Goal: Task Accomplishment & Management: Manage account settings

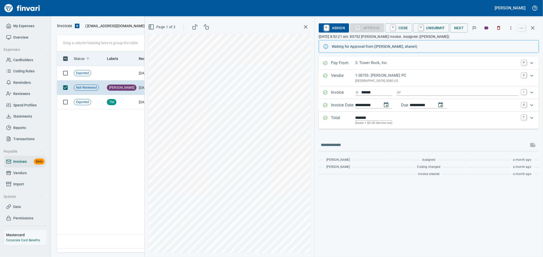
scroll to position [193, 475]
click at [533, 25] on icon "button" at bounding box center [532, 28] width 6 height 6
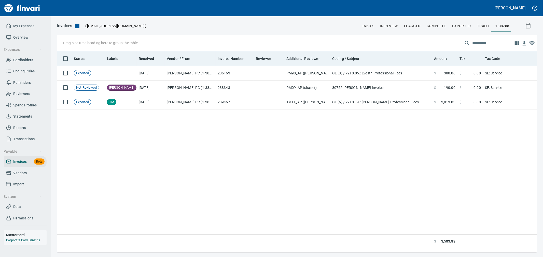
scroll to position [193, 475]
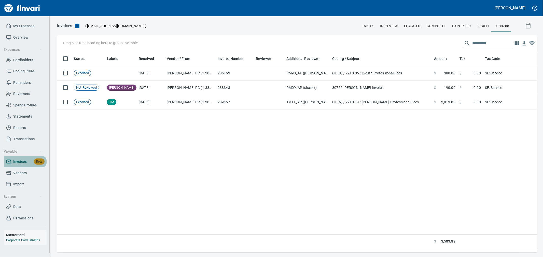
click at [16, 164] on span "Invoices" at bounding box center [19, 162] width 13 height 6
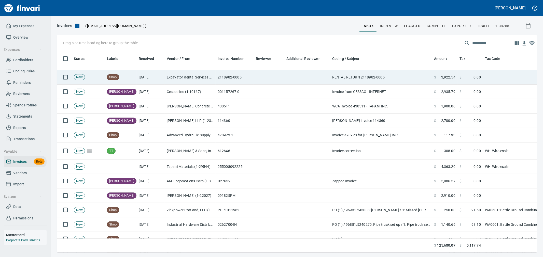
scroll to position [56, 0]
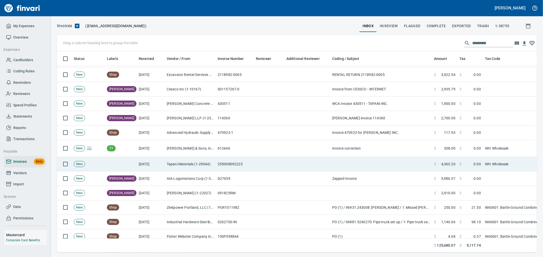
click at [237, 162] on td "255008092225" at bounding box center [234, 164] width 38 height 14
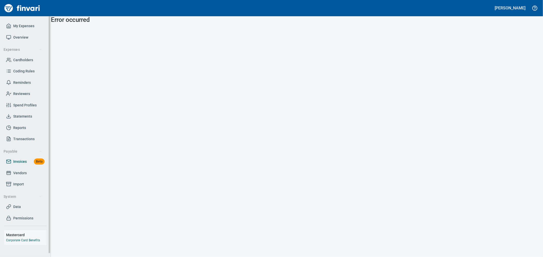
click at [22, 157] on link "Invoices Beta" at bounding box center [25, 161] width 42 height 11
click at [22, 162] on span "Invoices" at bounding box center [19, 162] width 13 height 6
click at [24, 171] on span "Vendors" at bounding box center [19, 173] width 13 height 6
click at [26, 161] on span "Invoices" at bounding box center [19, 162] width 13 height 6
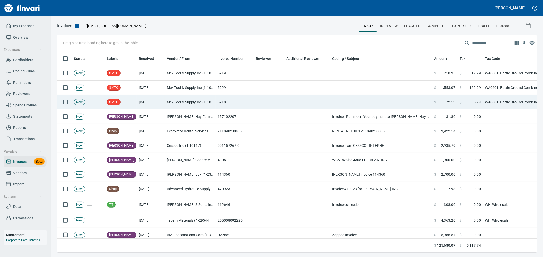
scroll to position [193, 471]
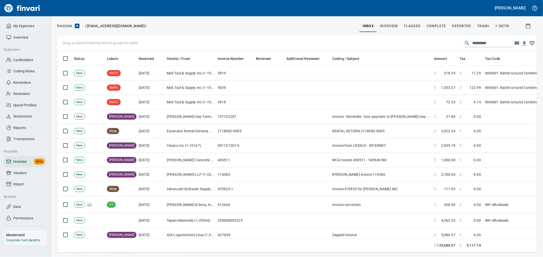
click at [439, 26] on span "Complete" at bounding box center [435, 26] width 19 height 6
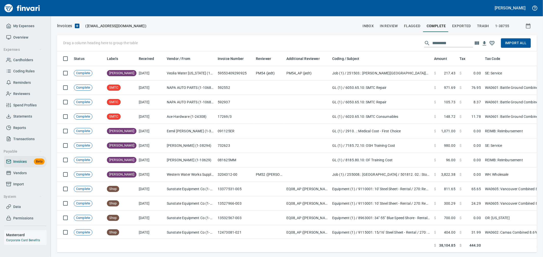
scroll to position [193, 471]
click at [477, 45] on icon "button" at bounding box center [476, 43] width 6 height 6
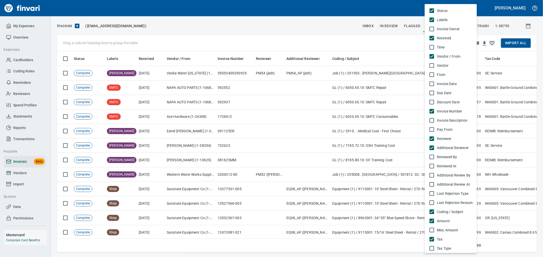
click at [443, 85] on span "Invoice Date" at bounding box center [454, 83] width 36 height 5
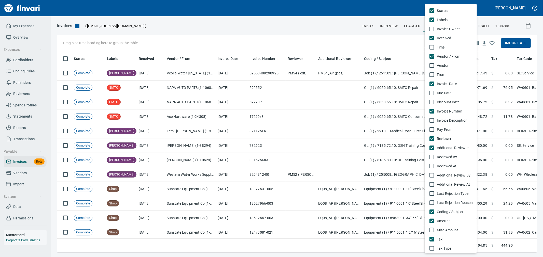
click at [234, 36] on div at bounding box center [271, 128] width 543 height 257
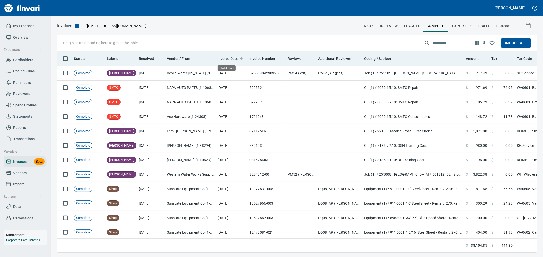
click at [228, 59] on span "Invoice Date" at bounding box center [227, 59] width 21 height 6
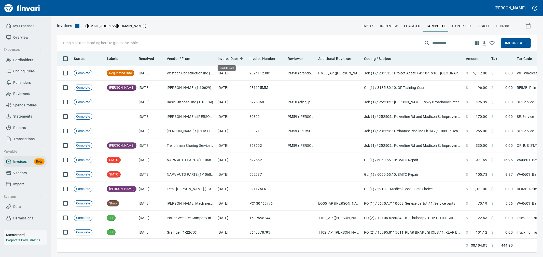
click at [228, 59] on span "Invoice Date" at bounding box center [227, 59] width 21 height 6
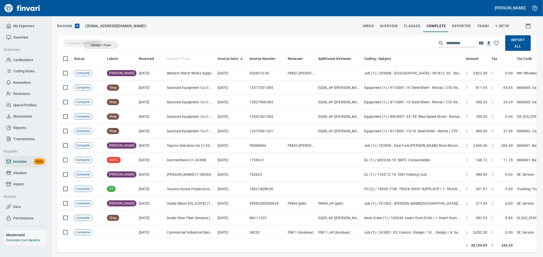
drag, startPoint x: 175, startPoint y: 60, endPoint x: 98, endPoint y: 44, distance: 78.9
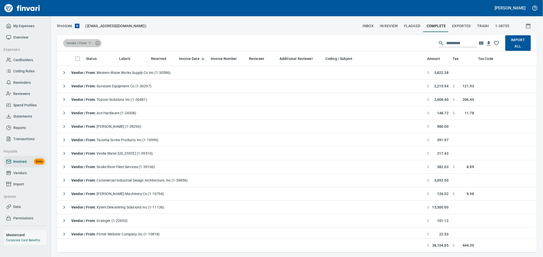
click at [85, 42] on span "Vendor / From" at bounding box center [79, 43] width 27 height 5
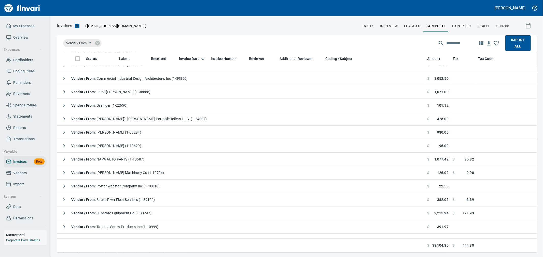
scroll to position [0, 0]
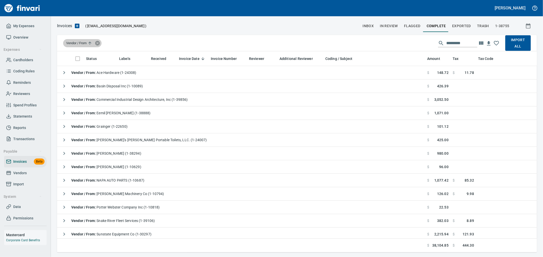
click at [100, 42] on icon at bounding box center [97, 43] width 5 height 5
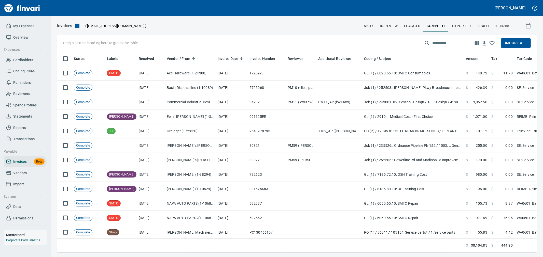
click at [512, 43] on span "Import All" at bounding box center [516, 43] width 22 height 6
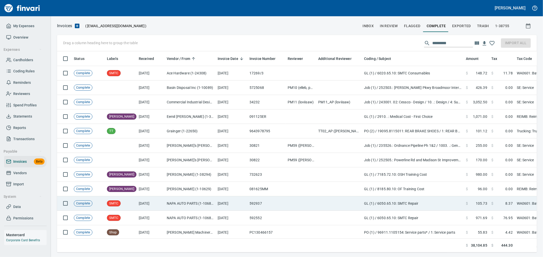
scroll to position [193, 471]
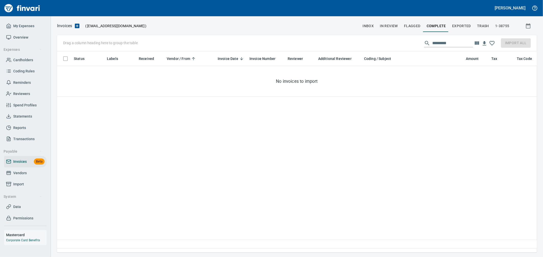
click at [391, 27] on span "In Review" at bounding box center [389, 26] width 18 height 6
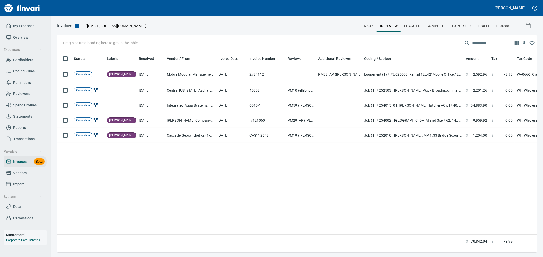
scroll to position [193, 475]
click at [367, 25] on span "inbox" at bounding box center [367, 26] width 11 height 6
click at [472, 42] on input "text" at bounding box center [492, 43] width 41 height 8
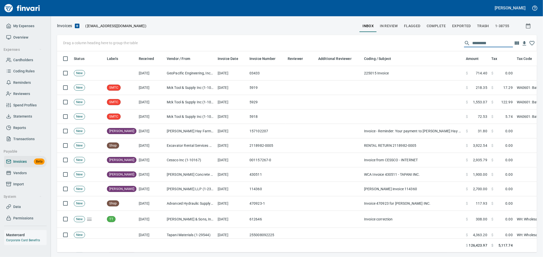
scroll to position [193, 471]
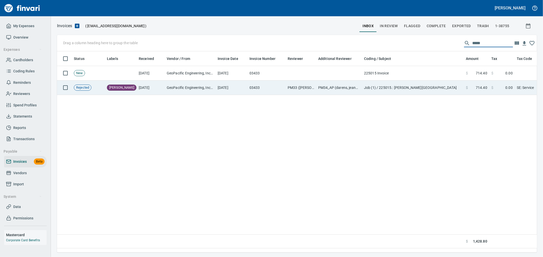
type input "*****"
click at [345, 87] on td "PM34_AP (darens, jeanaw, markt)" at bounding box center [339, 88] width 46 height 14
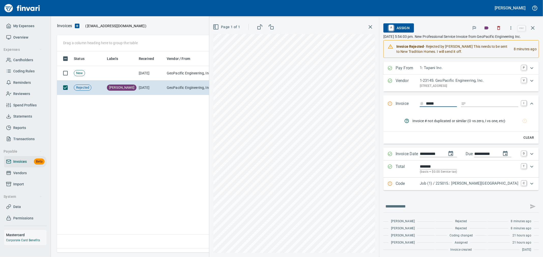
click at [400, 27] on span "A Assign" at bounding box center [398, 28] width 22 height 9
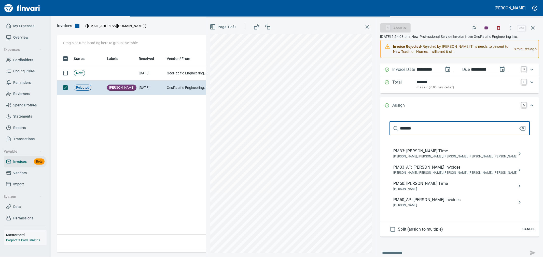
scroll to position [85, 0]
type input "*******"
click at [465, 170] on span "PM33_AP: [PERSON_NAME] Invoices" at bounding box center [455, 167] width 124 height 6
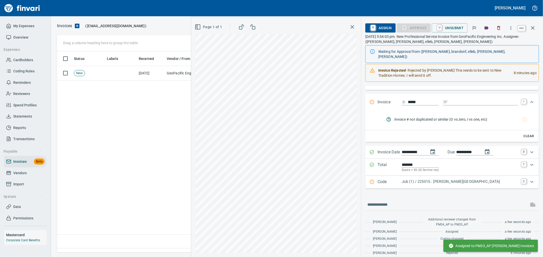
scroll to position [193, 475]
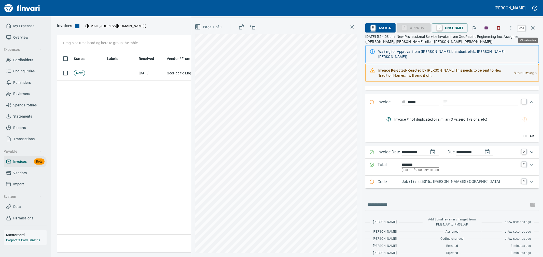
click at [533, 27] on icon "button" at bounding box center [533, 28] width 4 height 4
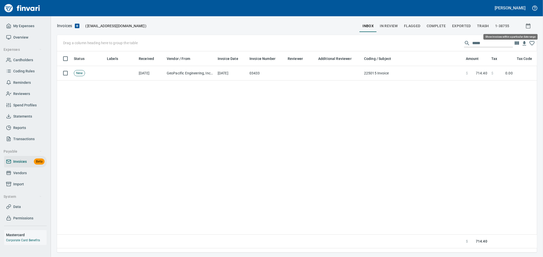
scroll to position [193, 475]
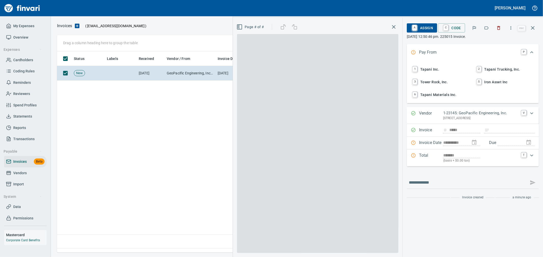
scroll to position [193, 475]
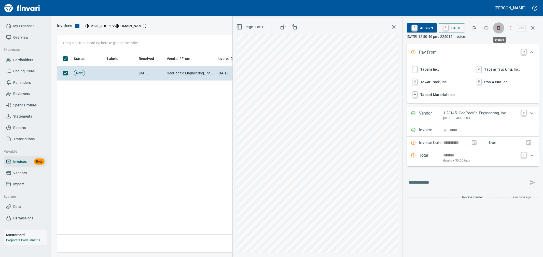
click at [497, 30] on icon "button" at bounding box center [498, 27] width 5 height 5
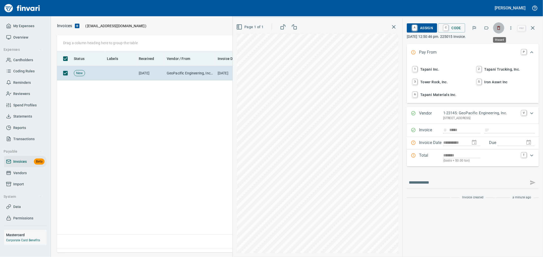
scroll to position [193, 475]
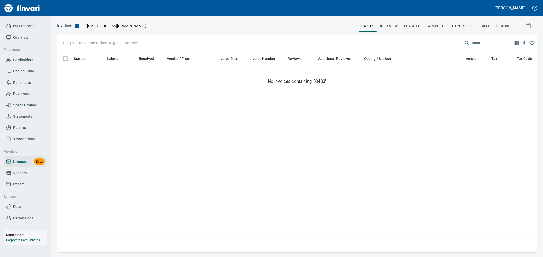
click at [441, 27] on span "Complete" at bounding box center [435, 26] width 19 height 6
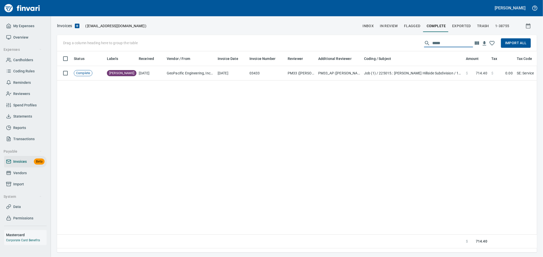
click at [467, 42] on input "*****" at bounding box center [452, 43] width 41 height 8
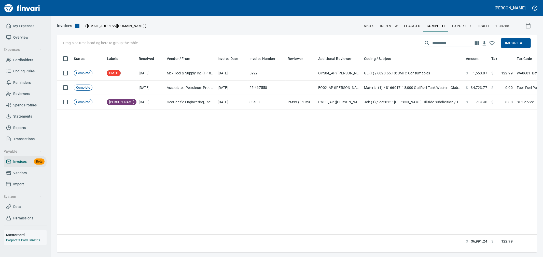
scroll to position [193, 475]
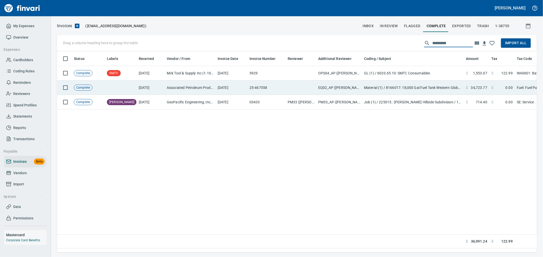
click at [340, 87] on td "EQ02_AP ([PERSON_NAME], [PERSON_NAME], [PERSON_NAME], [PERSON_NAME])" at bounding box center [339, 88] width 46 height 14
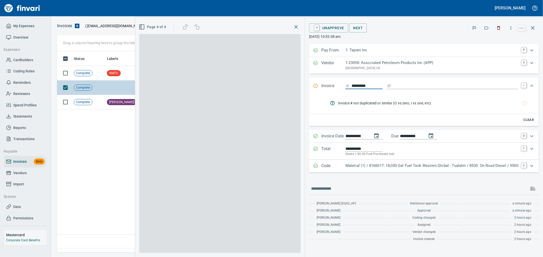
scroll to position [193, 475]
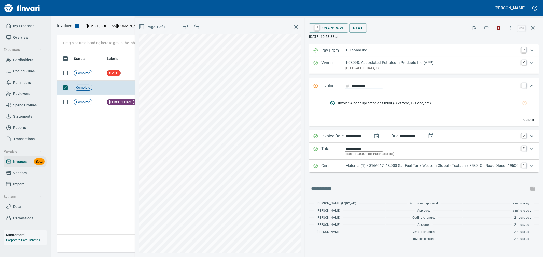
click at [377, 164] on p "Material (1) / 8166017: 18,000 Gal Fuel Tank Western Global - Tualatin / 8530: …" at bounding box center [431, 166] width 173 height 6
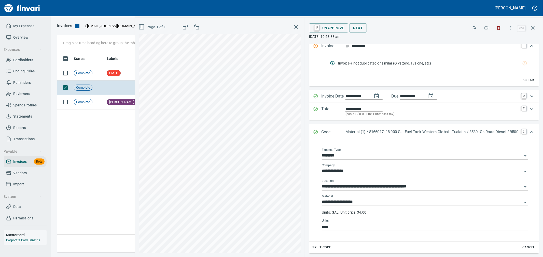
scroll to position [0, 0]
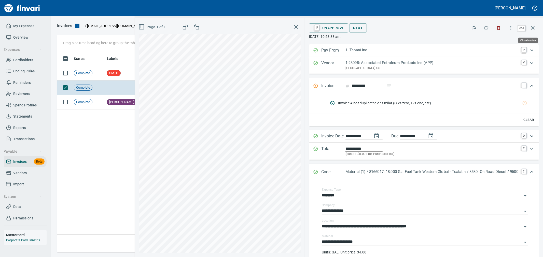
click at [530, 28] on icon "button" at bounding box center [532, 28] width 6 height 6
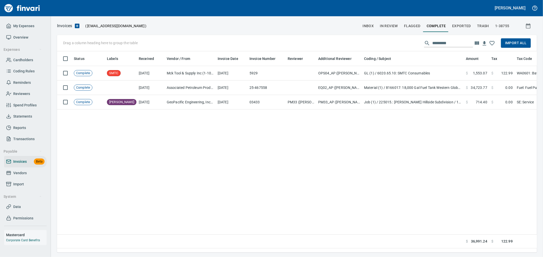
scroll to position [193, 475]
click at [516, 45] on span "Import All" at bounding box center [516, 43] width 22 height 6
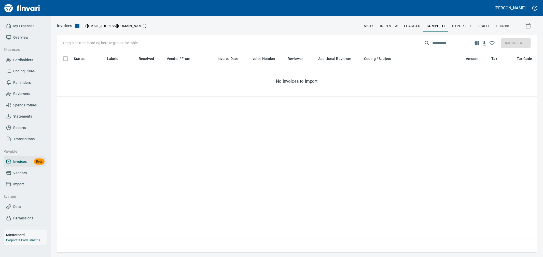
click at [373, 26] on span "inbox" at bounding box center [367, 26] width 11 height 6
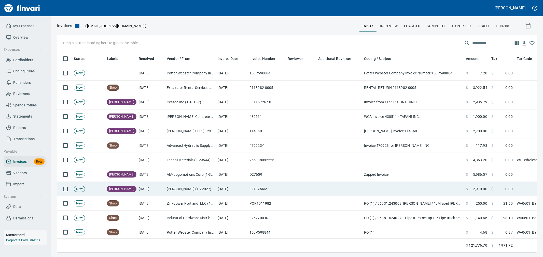
scroll to position [193, 471]
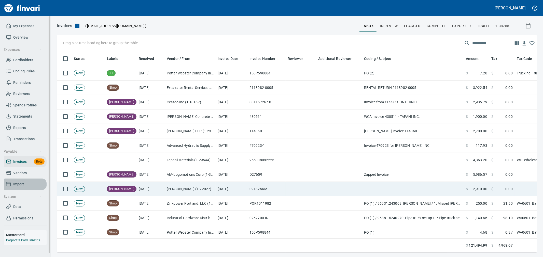
click at [29, 181] on span "Import" at bounding box center [25, 184] width 38 height 6
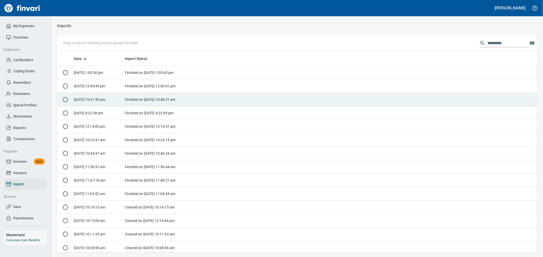
scroll to position [197, 471]
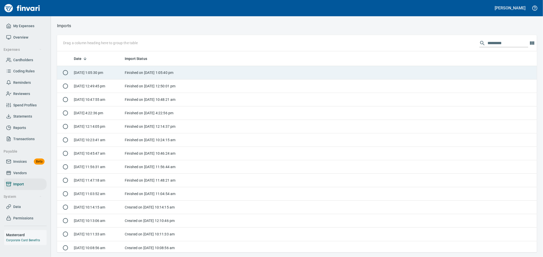
click at [191, 75] on td at bounding box center [361, 72] width 350 height 13
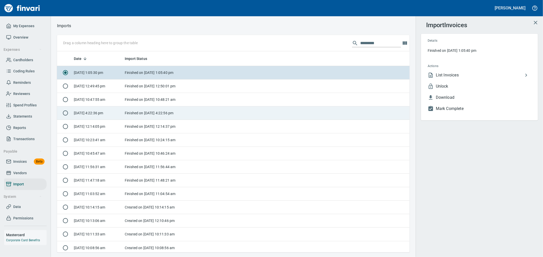
scroll to position [197, 344]
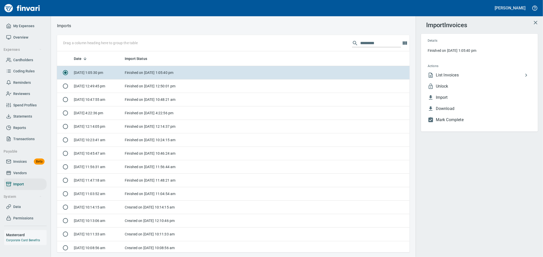
click at [455, 77] on span "List Invoices" at bounding box center [478, 75] width 87 height 6
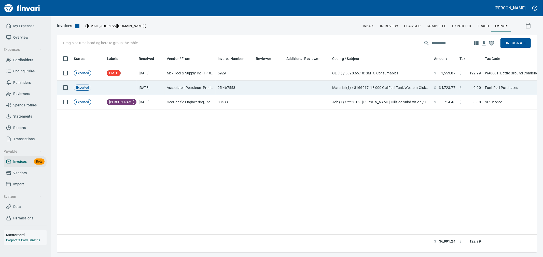
scroll to position [193, 475]
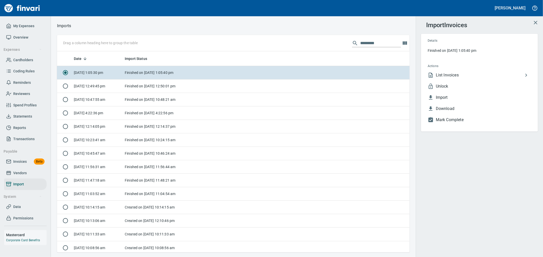
scroll to position [1, 1]
click at [452, 86] on span "Unlock" at bounding box center [482, 86] width 95 height 6
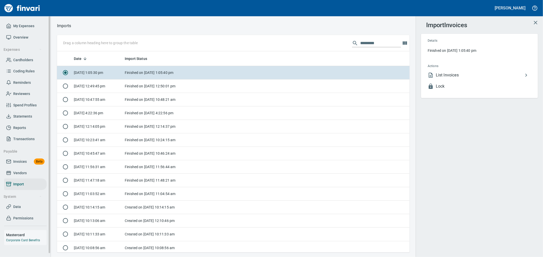
click at [25, 163] on span "Invoices" at bounding box center [19, 162] width 13 height 6
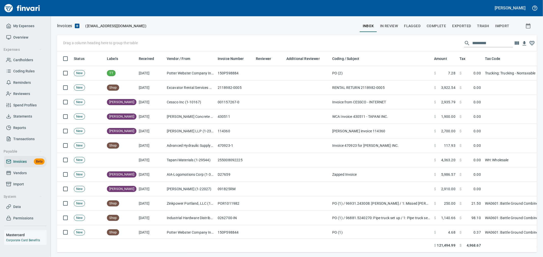
scroll to position [193, 471]
click at [432, 25] on span "Complete" at bounding box center [435, 26] width 19 height 6
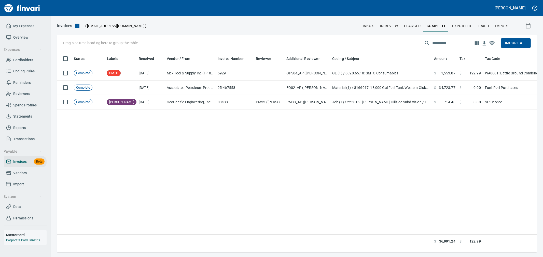
scroll to position [193, 471]
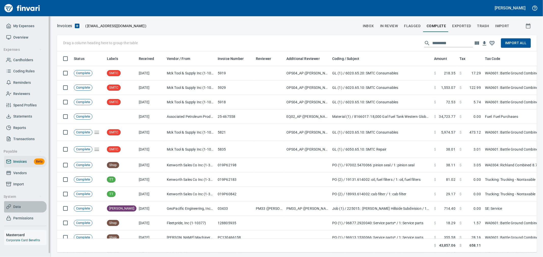
click at [26, 205] on span "Data" at bounding box center [25, 207] width 38 height 6
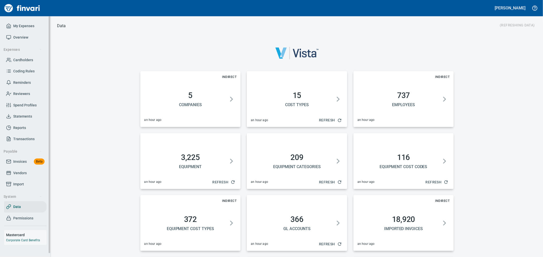
click at [32, 173] on span "Vendors" at bounding box center [25, 173] width 38 height 6
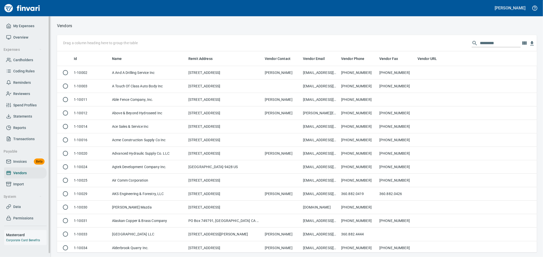
scroll to position [197, 471]
click at [505, 45] on input "text" at bounding box center [499, 43] width 41 height 8
type input "*"
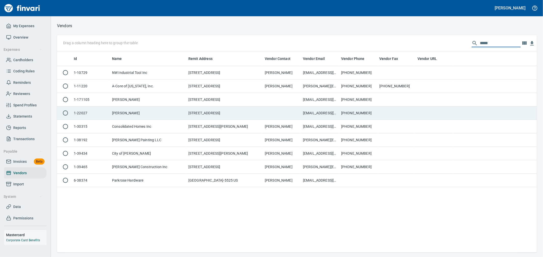
type input "*****"
click at [240, 111] on td "PO BOX 555, Yacolt WA 98675 US" at bounding box center [224, 113] width 76 height 13
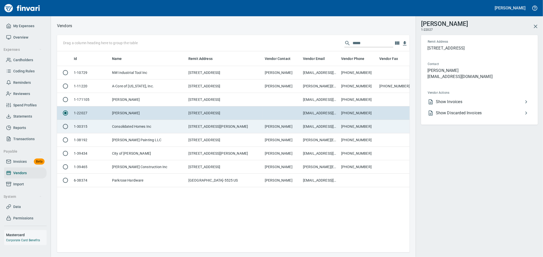
scroll to position [193, 348]
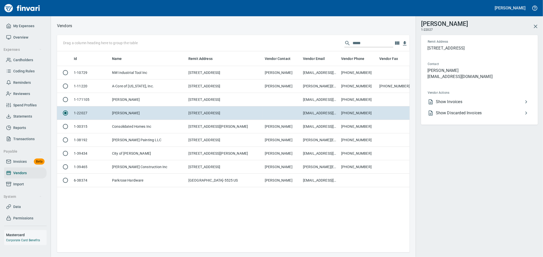
click at [444, 99] on span "Show Invoices" at bounding box center [478, 102] width 87 height 6
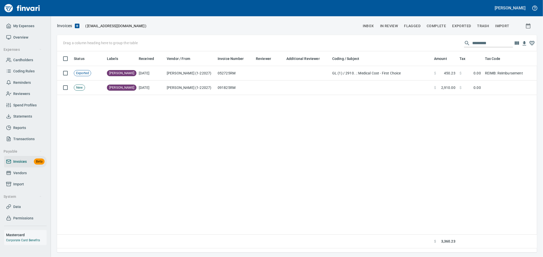
scroll to position [193, 475]
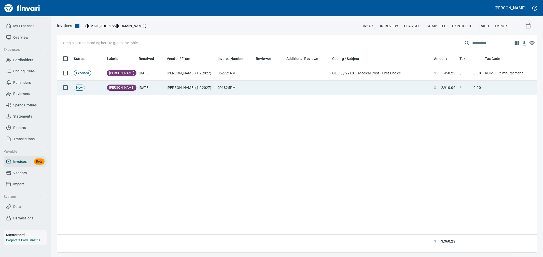
click at [306, 91] on td at bounding box center [307, 88] width 46 height 14
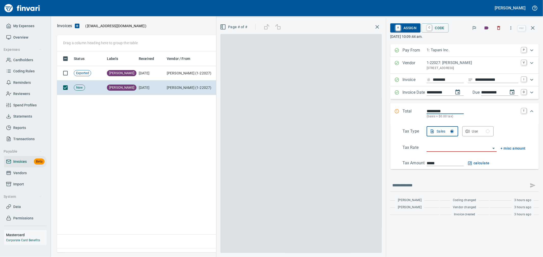
scroll to position [193, 475]
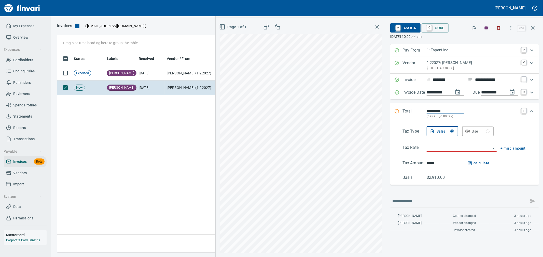
click at [332, 109] on div "**********" at bounding box center [378, 138] width 327 height 240
type input "*******"
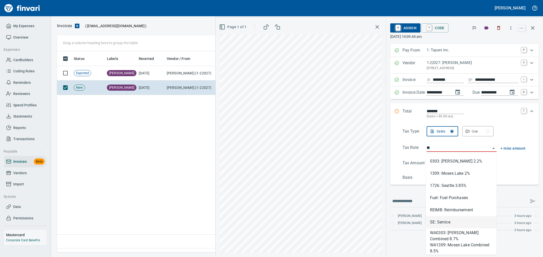
click at [449, 223] on li "SE: Service" at bounding box center [461, 222] width 71 height 12
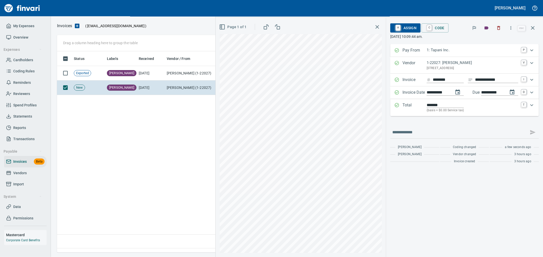
type input "**********"
click at [428, 27] on link "C" at bounding box center [429, 28] width 5 height 6
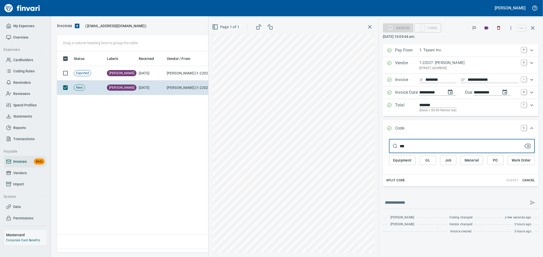
type input "****"
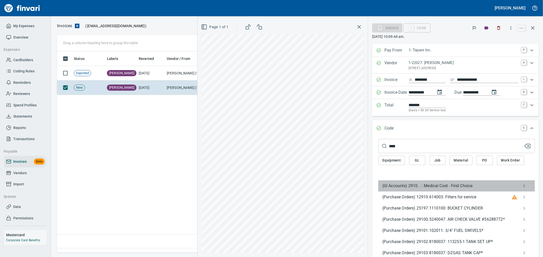
click at [444, 187] on span "(Gl Accounts) 2910. . : Medical Cost - First Choice" at bounding box center [452, 186] width 140 height 6
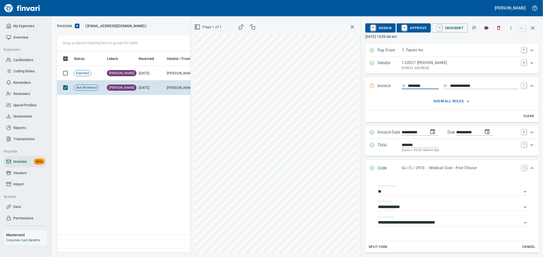
click at [422, 29] on span "A Approve" at bounding box center [413, 28] width 26 height 9
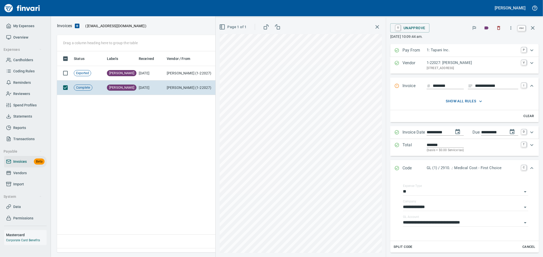
click at [535, 31] on icon "button" at bounding box center [532, 28] width 6 height 6
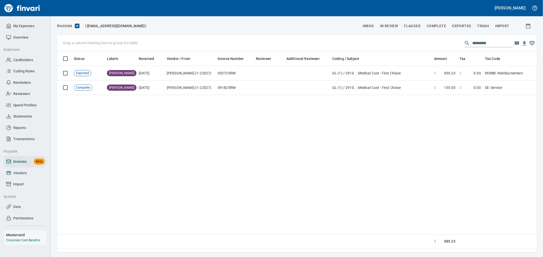
click at [434, 24] on span "Complete" at bounding box center [435, 26] width 19 height 6
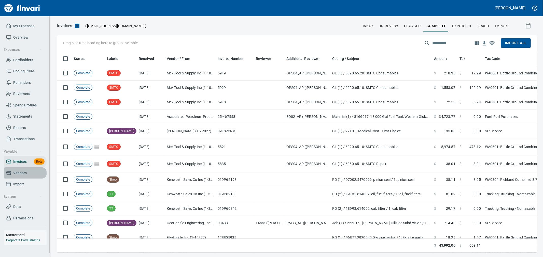
click at [25, 174] on span "Vendors" at bounding box center [19, 173] width 13 height 6
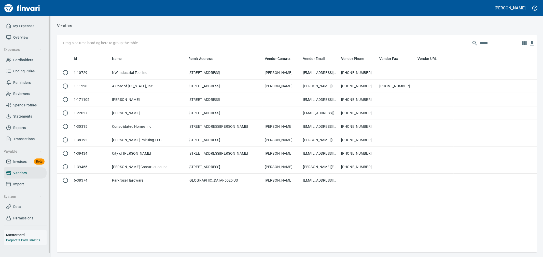
scroll to position [4, 0]
click at [24, 204] on span "Data" at bounding box center [25, 203] width 38 height 6
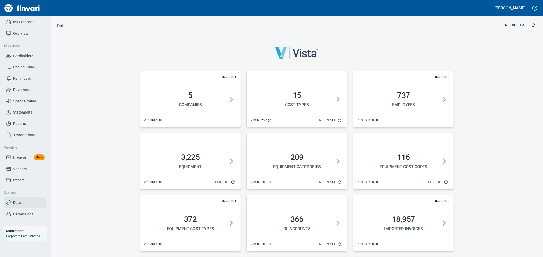
click at [516, 22] on span "Refresh All" at bounding box center [520, 25] width 30 height 6
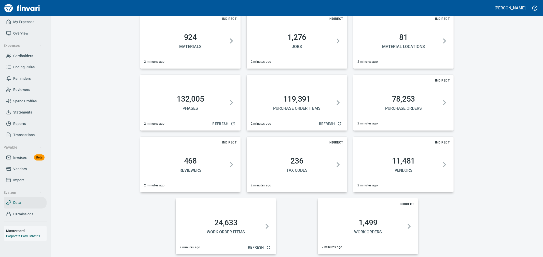
scroll to position [247, 0]
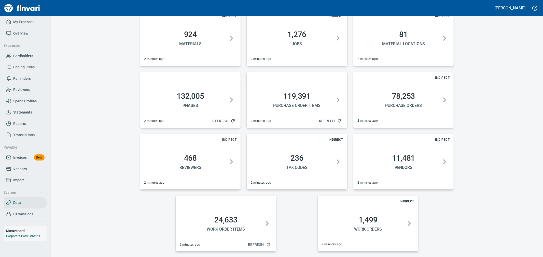
click at [410, 165] on h5 "Vendors" at bounding box center [403, 167] width 88 height 5
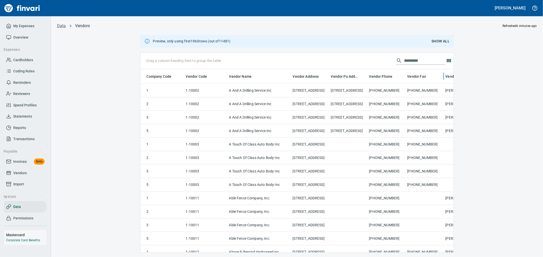
scroll to position [175, 304]
click at [408, 59] on input "text" at bounding box center [424, 61] width 41 height 8
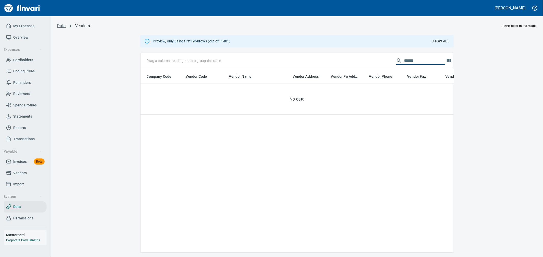
type input "******"
click at [442, 40] on span "Show All" at bounding box center [440, 41] width 18 height 6
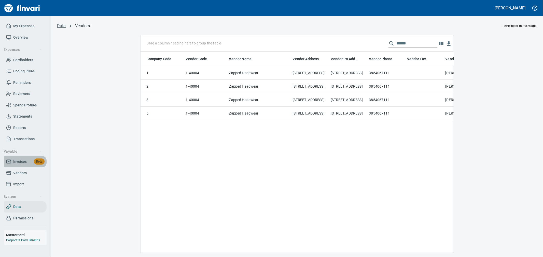
click at [18, 163] on span "Invoices" at bounding box center [19, 162] width 13 height 6
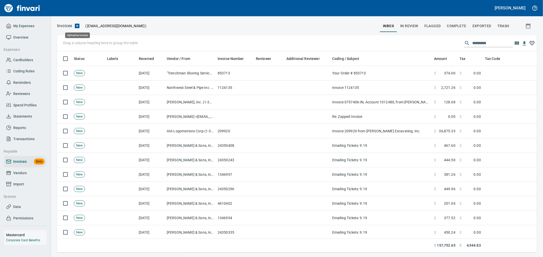
scroll to position [193, 471]
click at [76, 29] on icon "button" at bounding box center [77, 26] width 6 height 6
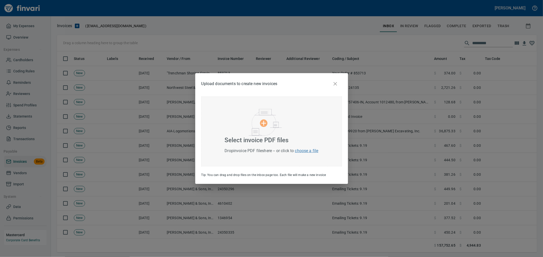
click at [293, 131] on div at bounding box center [272, 123] width 46 height 28
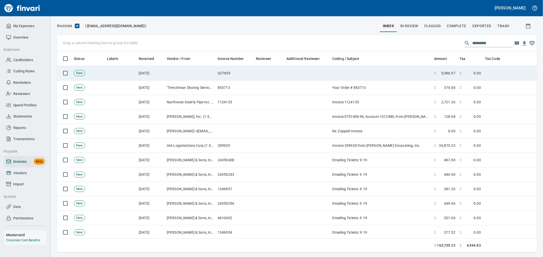
click at [284, 76] on td at bounding box center [269, 73] width 31 height 14
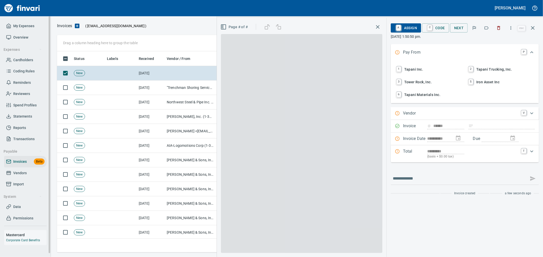
scroll to position [193, 471]
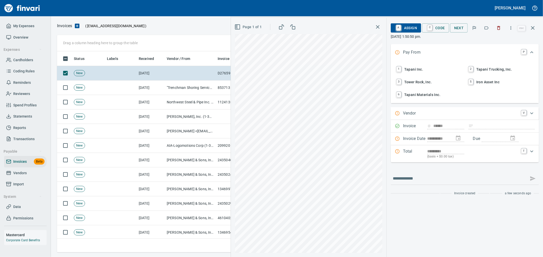
drag, startPoint x: 407, startPoint y: 69, endPoint x: 410, endPoint y: 70, distance: 3.1
click at [407, 69] on span "1 Tapani Inc." at bounding box center [428, 69] width 67 height 9
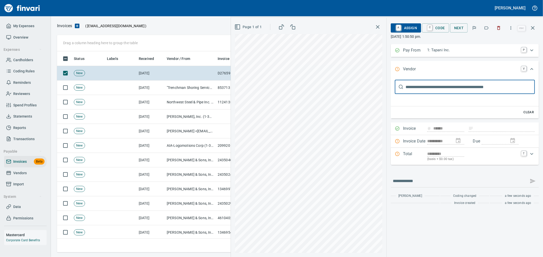
scroll to position [0, 0]
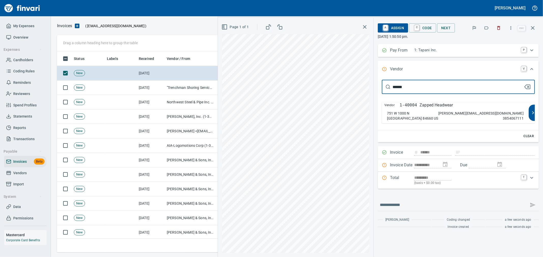
type input "******"
click at [442, 109] on div "Vendor 1-40004 Zapped Headwear 751 W 1000 N Spanish Fork UT 84660 US morgan@zap…" at bounding box center [455, 112] width 147 height 21
type input "**********"
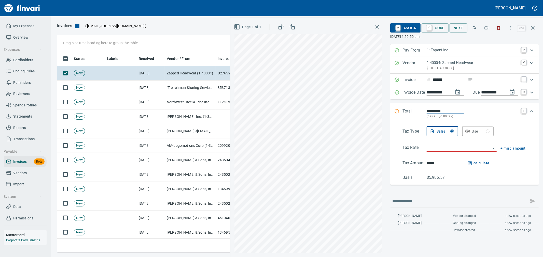
click at [447, 150] on input "search" at bounding box center [458, 148] width 64 height 7
click at [457, 174] on li "WA0601: Battle Ground Combined 8.6%" at bounding box center [461, 174] width 71 height 12
type input "**********"
type input "*******"
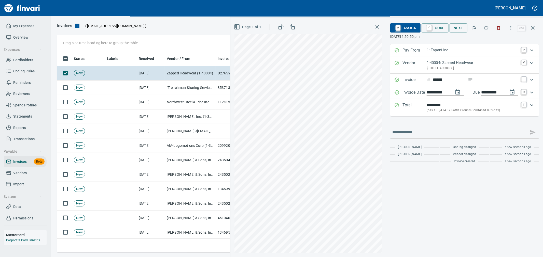
type input "**********"
click at [430, 23] on button "C Code" at bounding box center [434, 27] width 27 height 9
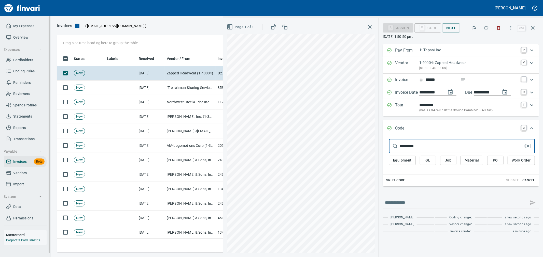
type input "**********"
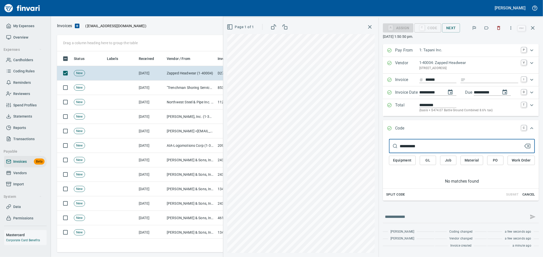
click at [421, 162] on button "GL" at bounding box center [427, 160] width 16 height 9
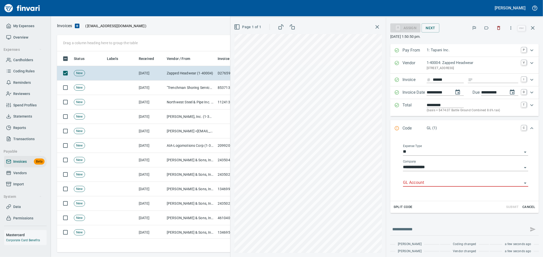
click at [415, 183] on input "GL Account" at bounding box center [462, 183] width 119 height 7
click at [487, 201] on li "8150.77.10: M/C Advertising" at bounding box center [461, 197] width 126 height 12
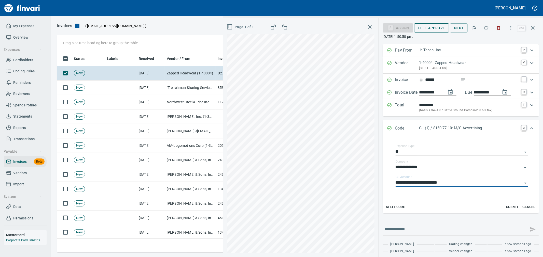
type input "**********"
click at [427, 31] on button "Self-Approve" at bounding box center [431, 27] width 35 height 9
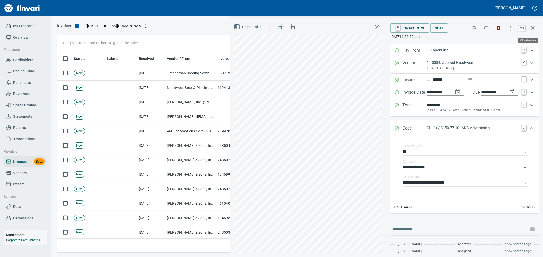
click at [535, 28] on icon "button" at bounding box center [532, 28] width 6 height 6
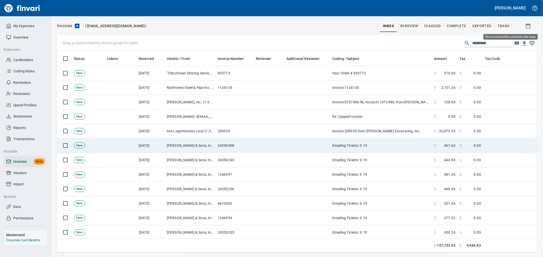
scroll to position [193, 471]
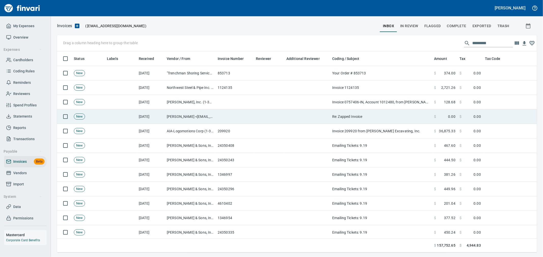
click at [241, 122] on td at bounding box center [234, 117] width 38 height 14
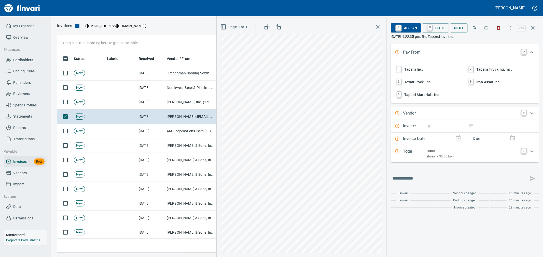
click at [499, 27] on icon "button" at bounding box center [498, 27] width 5 height 5
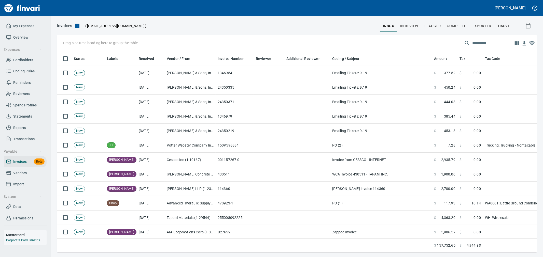
scroll to position [141, 0]
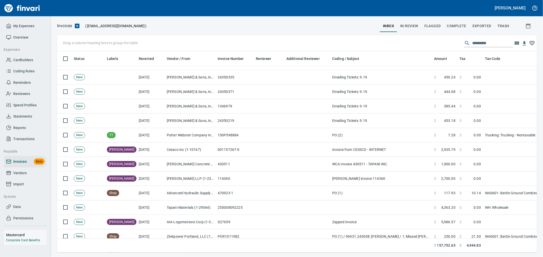
click at [479, 41] on input "text" at bounding box center [492, 43] width 41 height 8
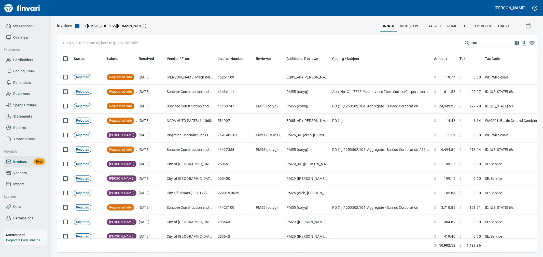
scroll to position [193, 475]
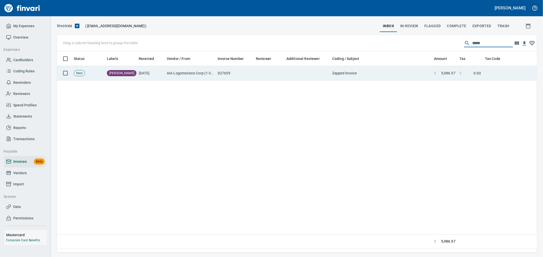
type input "*****"
click at [391, 75] on td "Zapped Invoice" at bounding box center [381, 73] width 102 height 14
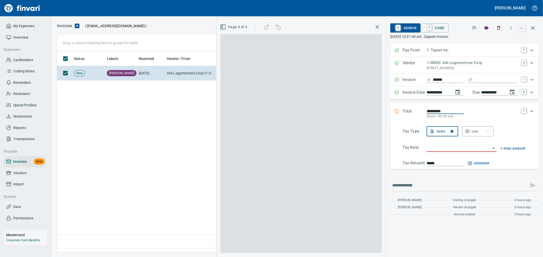
scroll to position [193, 475]
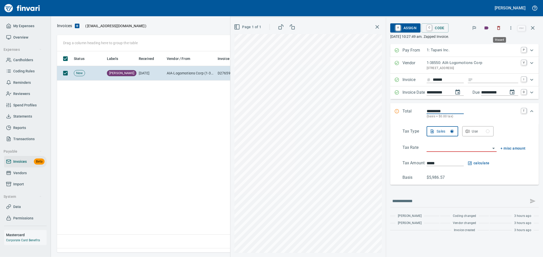
click at [500, 27] on icon "button" at bounding box center [498, 27] width 5 height 5
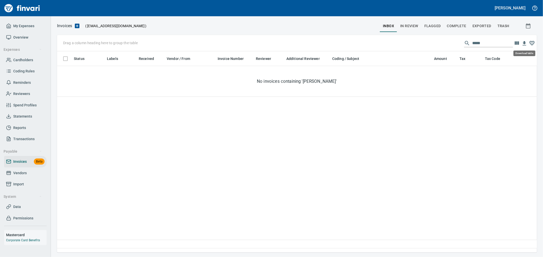
scroll to position [193, 475]
click at [479, 42] on input "*****" at bounding box center [492, 43] width 41 height 8
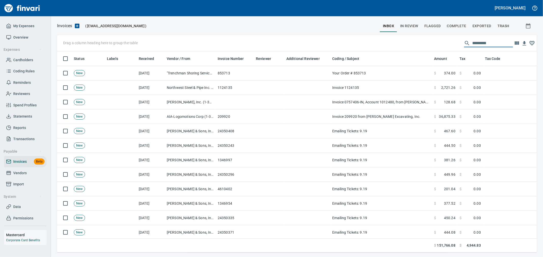
scroll to position [193, 471]
click at [461, 27] on span "Complete" at bounding box center [456, 26] width 19 height 6
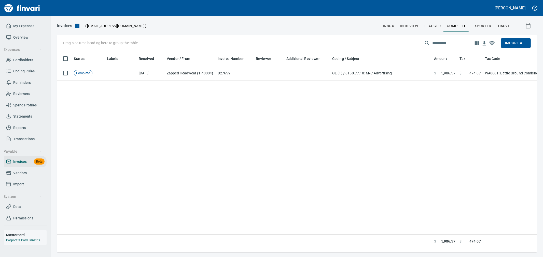
scroll to position [193, 471]
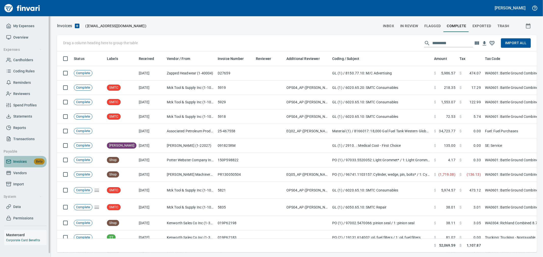
drag, startPoint x: 26, startPoint y: 163, endPoint x: 35, endPoint y: 163, distance: 9.2
click at [26, 163] on span "Invoices" at bounding box center [19, 162] width 13 height 6
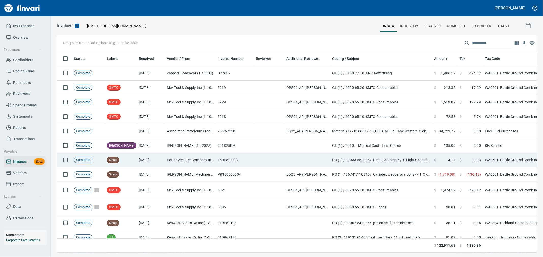
scroll to position [193, 471]
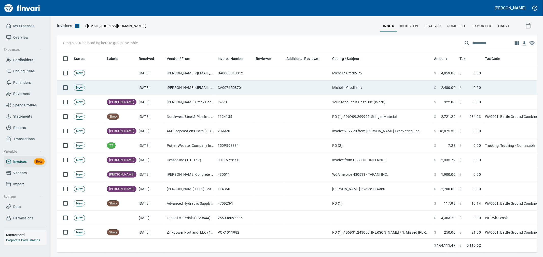
click at [243, 90] on td "CA0071508701" at bounding box center [234, 88] width 38 height 14
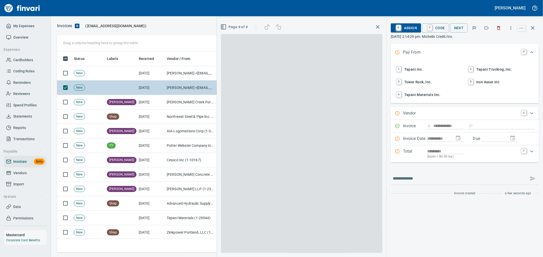
scroll to position [193, 471]
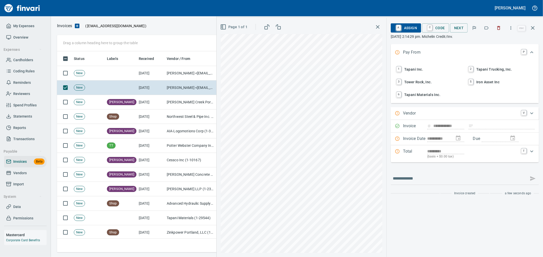
click at [412, 70] on span "1 Tapani Inc." at bounding box center [428, 69] width 67 height 9
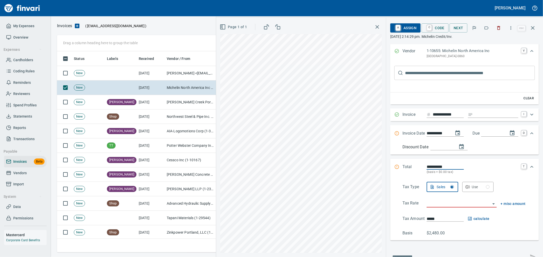
scroll to position [49, 0]
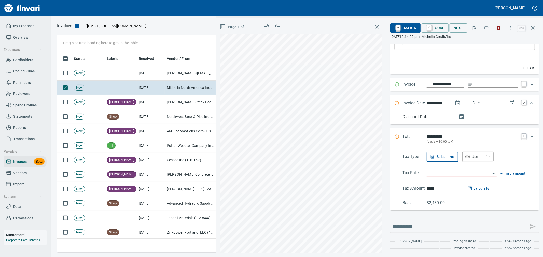
type input "**********"
click at [456, 173] on input "search" at bounding box center [458, 173] width 64 height 7
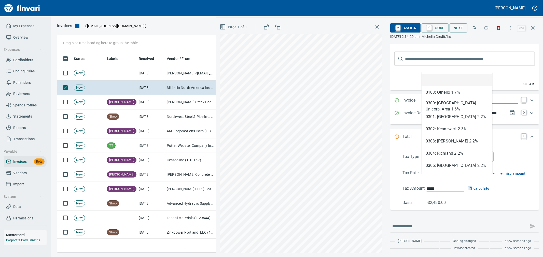
type input "**********"
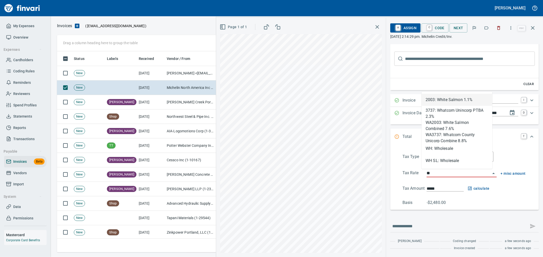
scroll to position [193, 471]
click at [454, 151] on li "WH: Wholesale" at bounding box center [456, 149] width 71 height 12
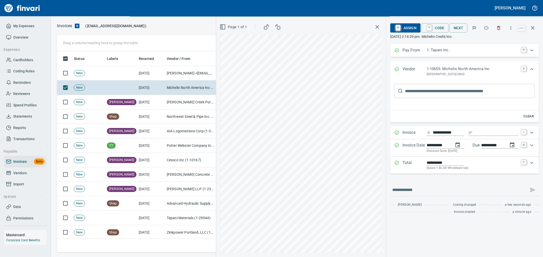
scroll to position [0, 0]
type input "**********"
click at [410, 29] on span "A Assign" at bounding box center [405, 28] width 22 height 9
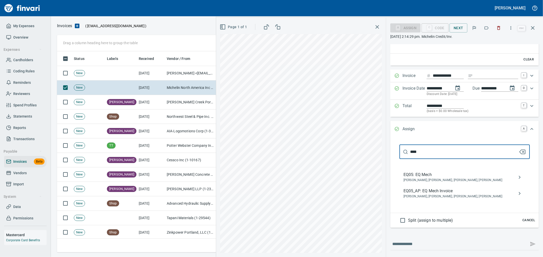
scroll to position [75, 0]
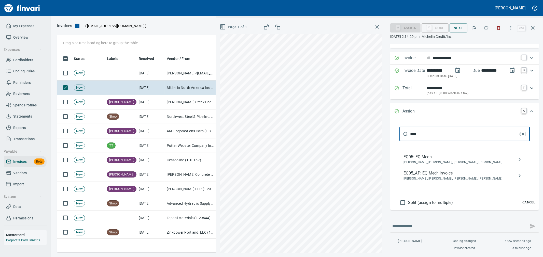
type input "****"
click at [473, 179] on span "Caroline Sarkinen, Cindy Hughes, Linzy Sanders, Robert Kaarto" at bounding box center [460, 179] width 114 height 5
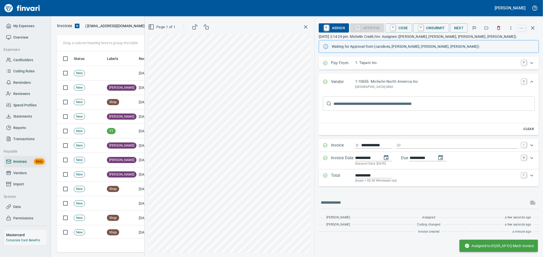
scroll to position [0, 0]
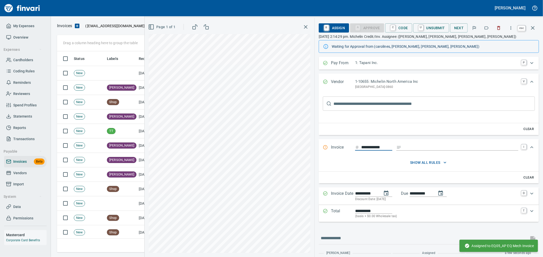
click at [533, 28] on icon "button" at bounding box center [532, 28] width 6 height 6
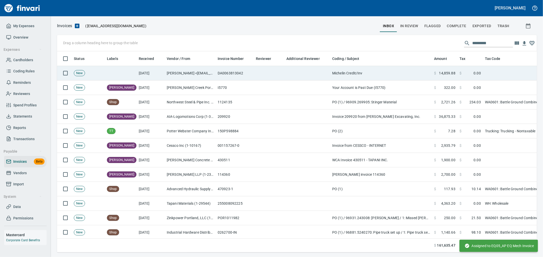
click at [260, 73] on td at bounding box center [269, 73] width 31 height 14
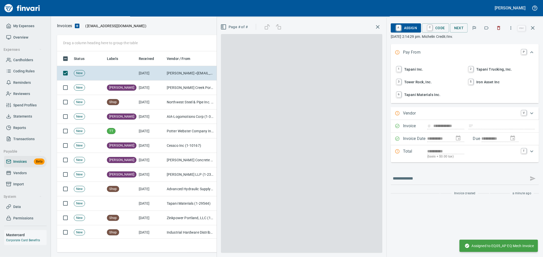
click at [420, 70] on span "1 Tapani Inc." at bounding box center [428, 69] width 67 height 9
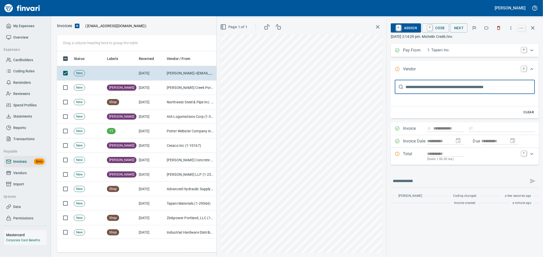
type input "********"
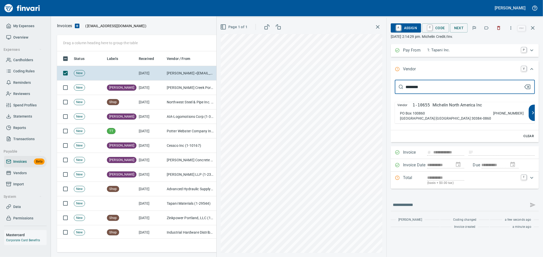
click at [453, 109] on div "Vendor 1-10655 Michelin North America Inc PO Box 100860 Atlanta GA 30384-0860 8…" at bounding box center [462, 112] width 134 height 21
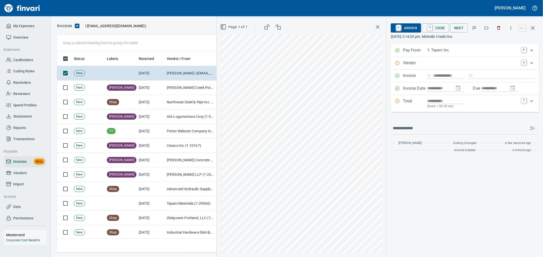
type input "**********"
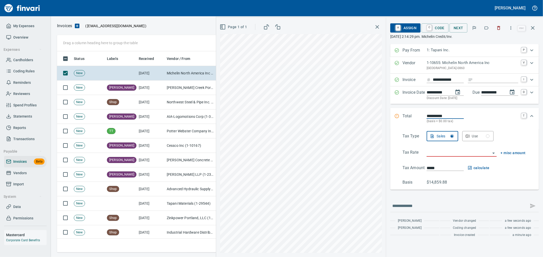
click at [455, 153] on input "search" at bounding box center [458, 153] width 64 height 7
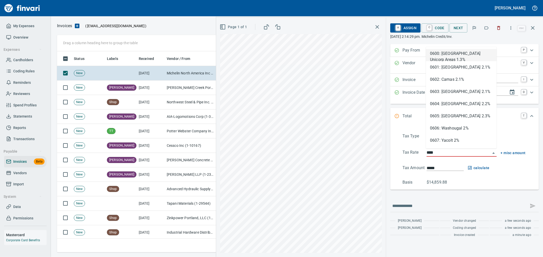
scroll to position [193, 471]
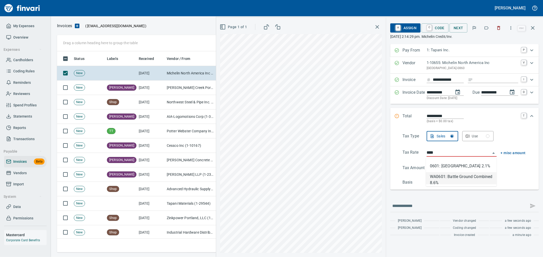
click at [459, 180] on li "WA0601: Battle Ground Combined 8.6%" at bounding box center [461, 178] width 71 height 12
type input "**********"
type input "*********"
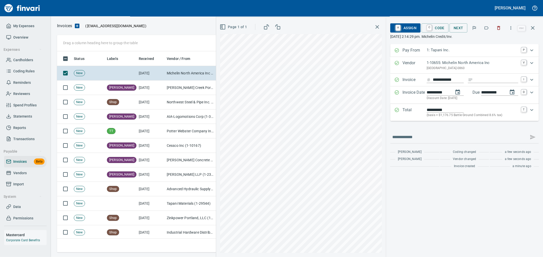
type input "**********"
click at [446, 115] on p "(basis + $1,176.75 Battle Ground Combined 8.6% tax)" at bounding box center [472, 115] width 92 height 5
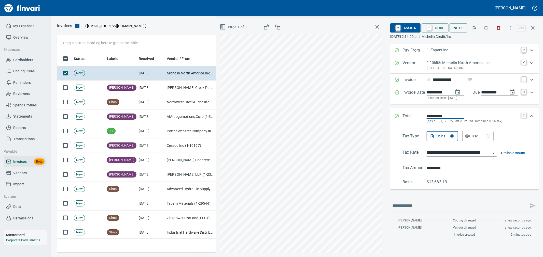
click at [444, 167] on input "*********" at bounding box center [444, 168] width 37 height 6
type input "*********"
click at [497, 181] on div "Basis $13,683.13" at bounding box center [463, 182] width 123 height 6
click at [430, 30] on link "C" at bounding box center [429, 28] width 5 height 6
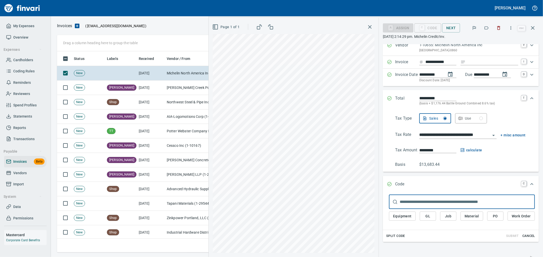
scroll to position [57, 0]
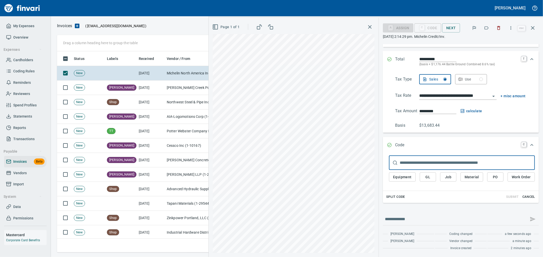
click at [524, 199] on span "Cancel" at bounding box center [528, 197] width 14 height 6
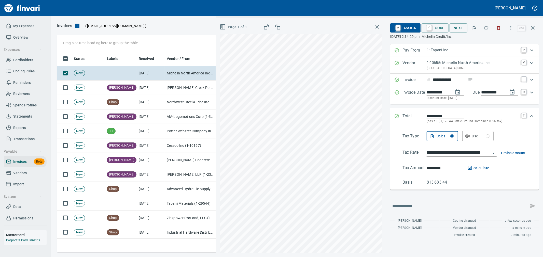
scroll to position [0, 0]
click at [408, 27] on span "A Assign" at bounding box center [405, 28] width 22 height 9
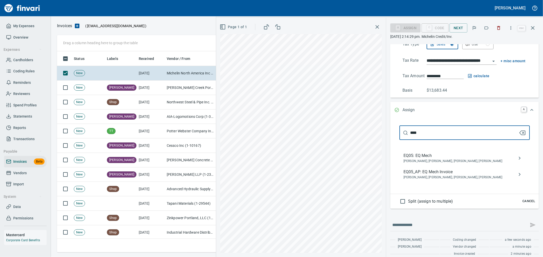
scroll to position [98, 0]
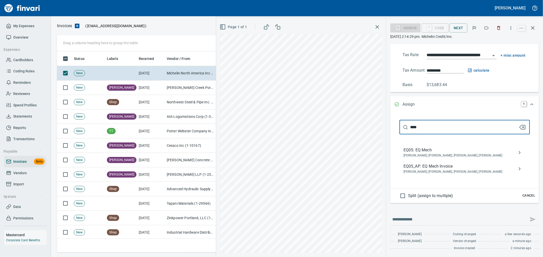
type input "****"
click at [467, 168] on span "EQ05_AP: EQ Mech Invoice" at bounding box center [460, 167] width 114 height 6
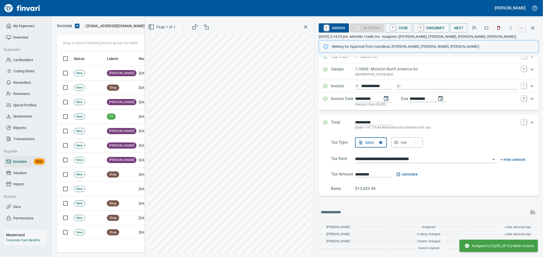
scroll to position [9, 0]
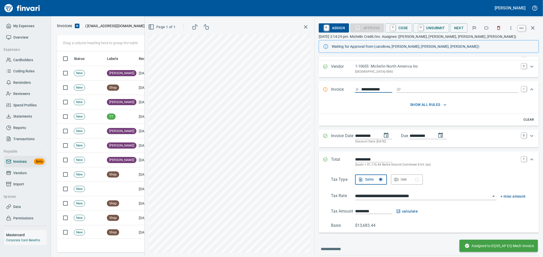
click at [531, 29] on icon "button" at bounding box center [532, 28] width 6 height 6
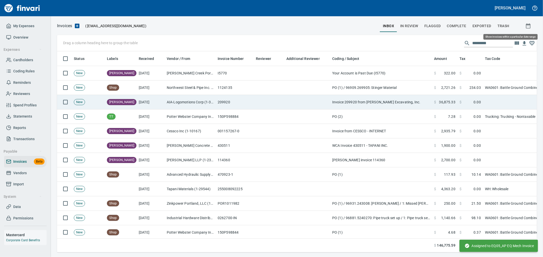
scroll to position [193, 471]
